Goal: Information Seeking & Learning: Learn about a topic

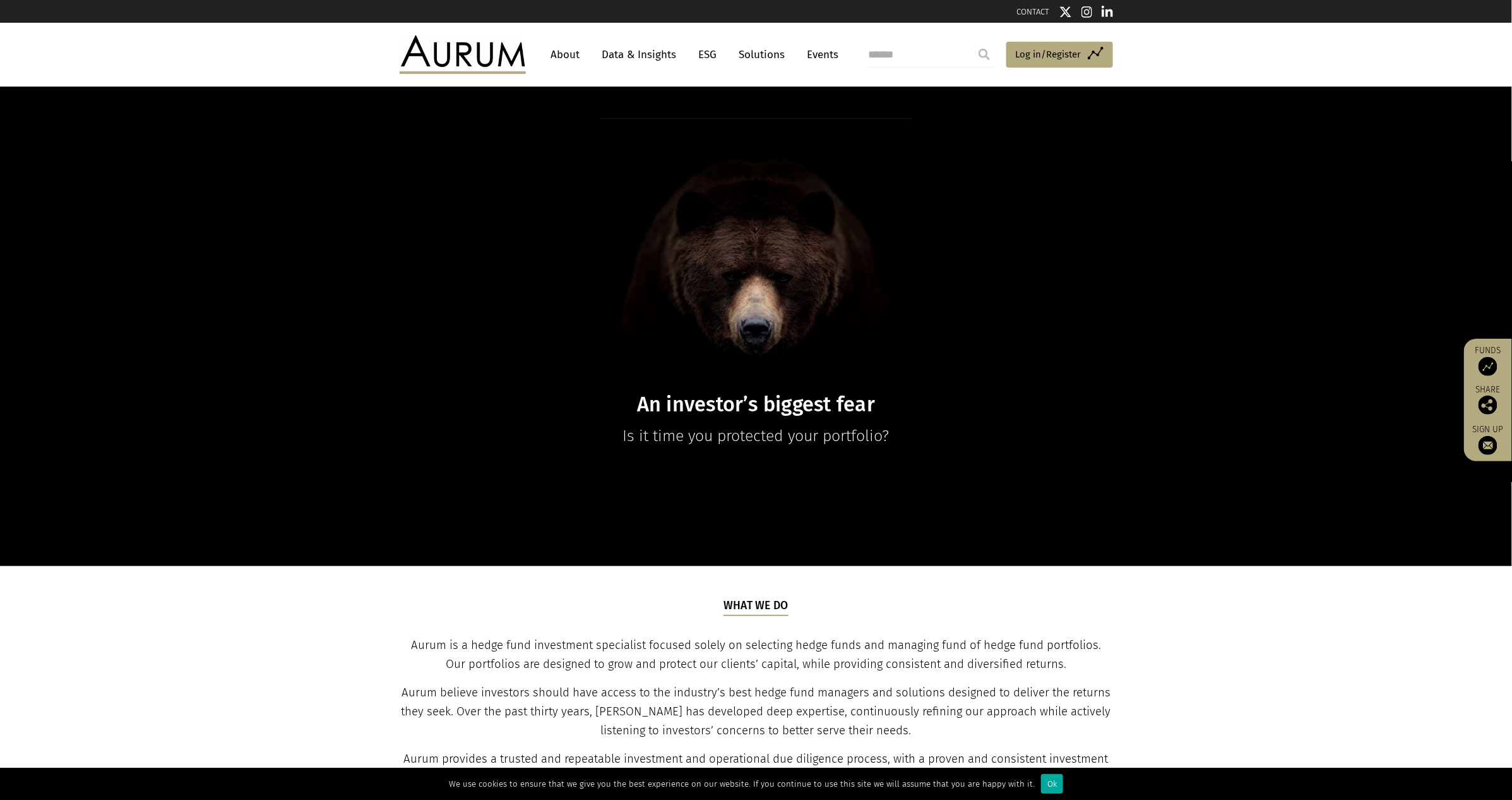
click at [645, 57] on link "Data & Insights" at bounding box center [639, 55] width 87 height 24
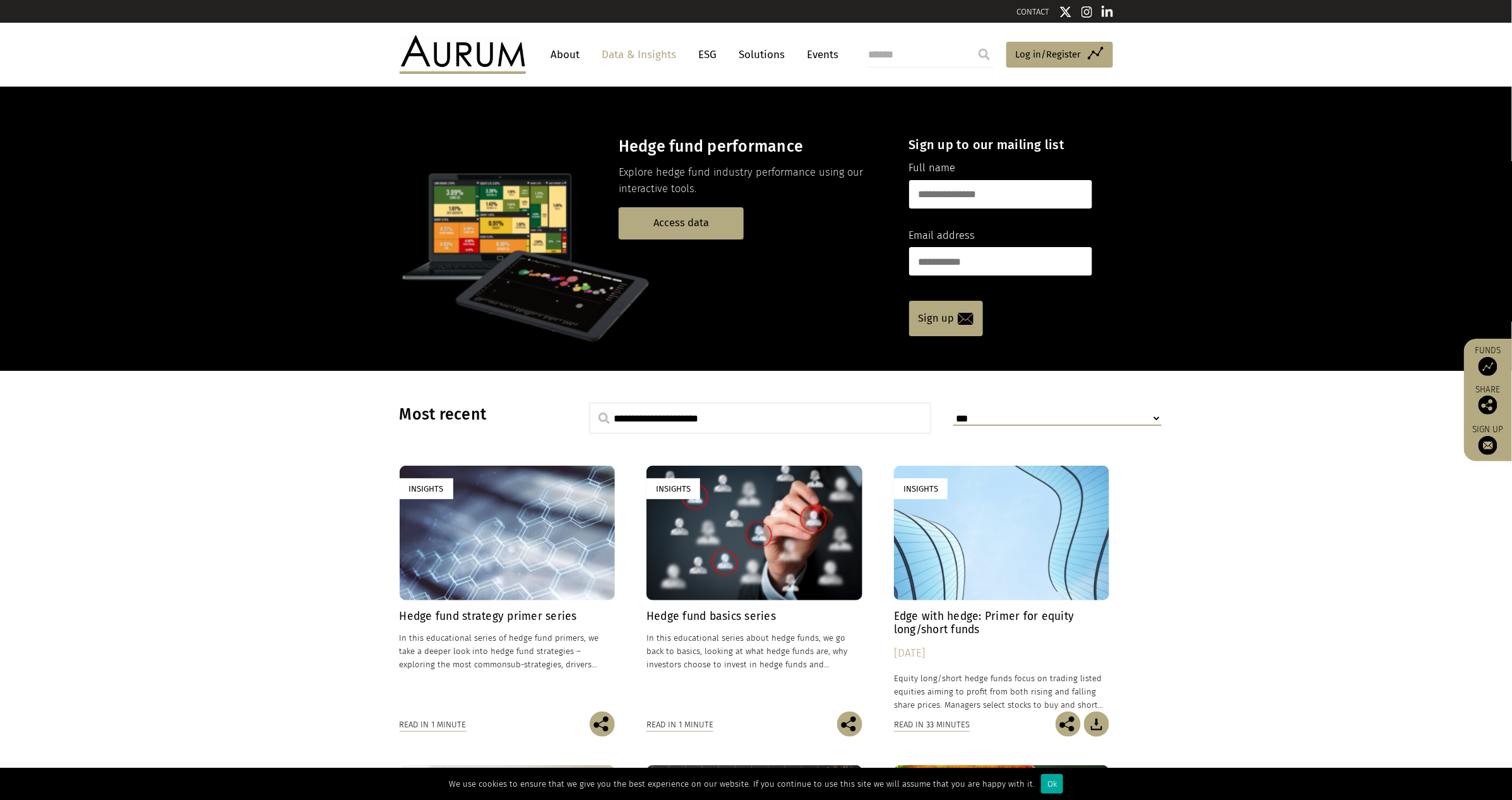
click at [708, 55] on link "ESG" at bounding box center [707, 55] width 31 height 24
